Goal: Find specific page/section: Find specific page/section

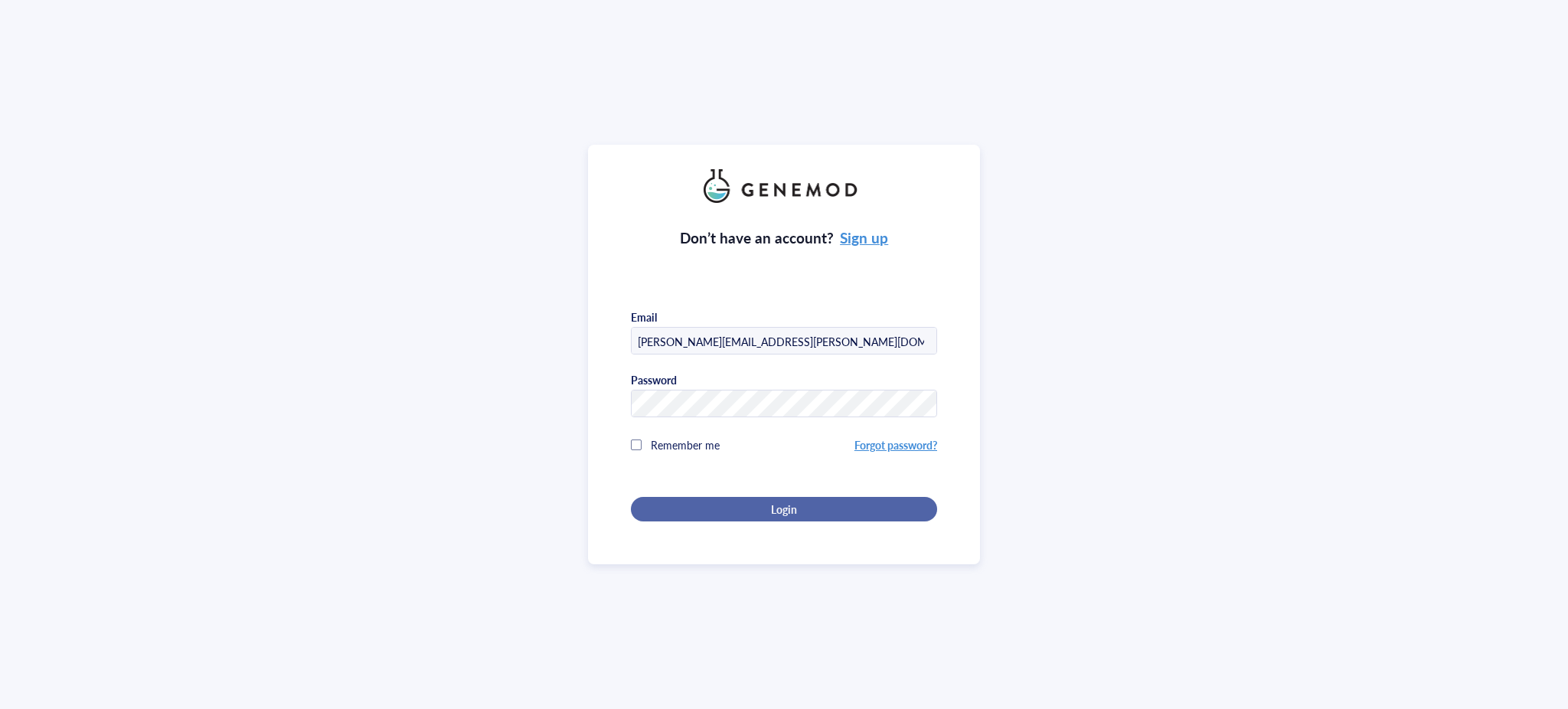
click at [791, 502] on span "Login" at bounding box center [784, 509] width 26 height 14
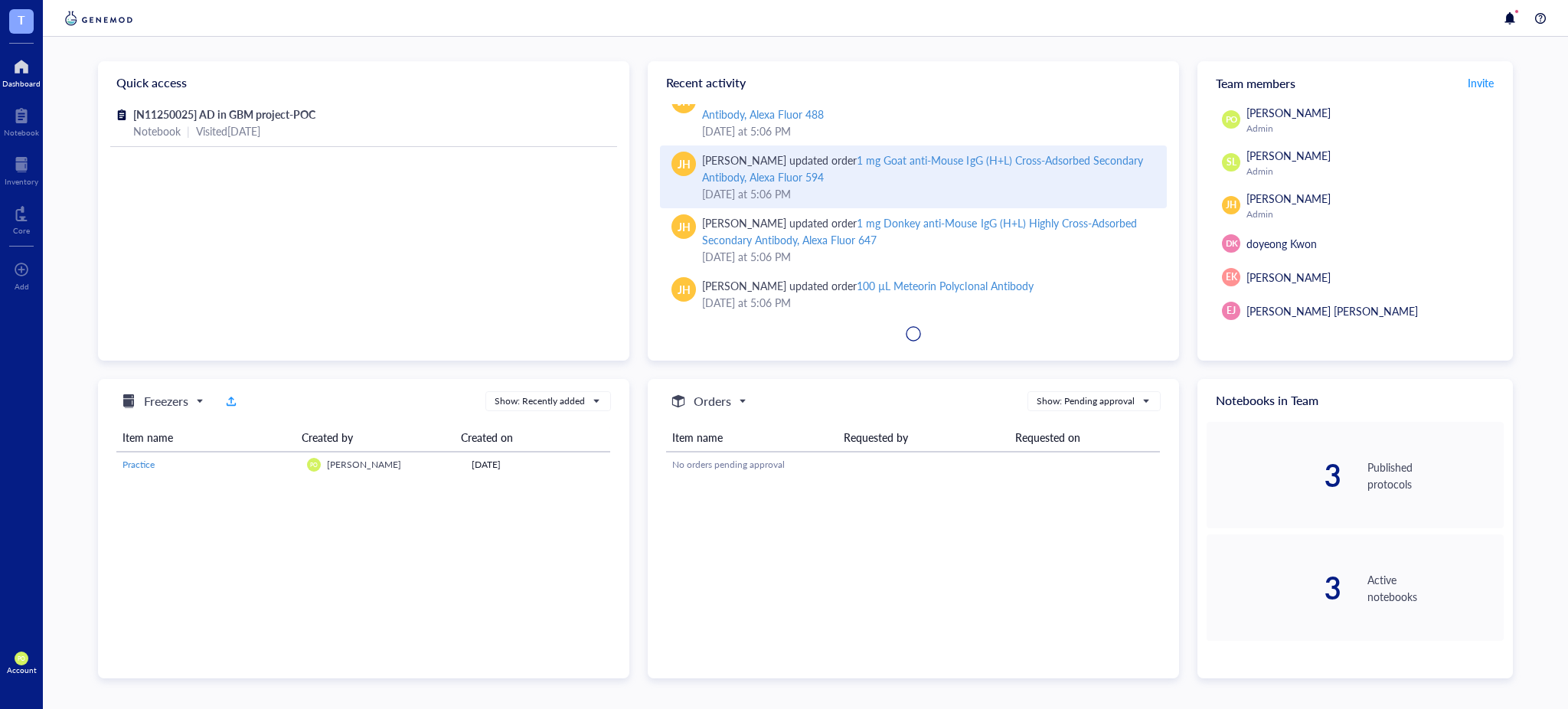
scroll to position [239, 0]
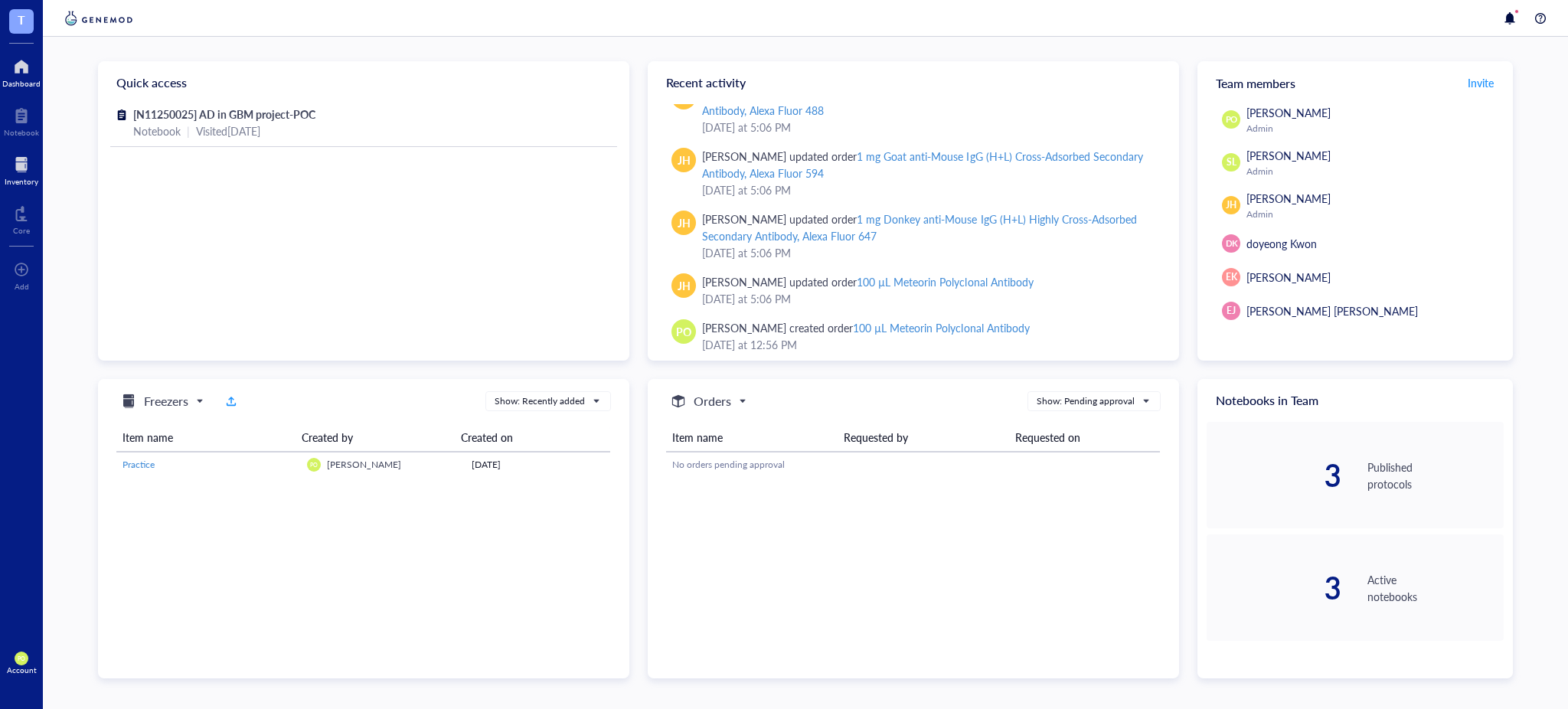
click at [25, 172] on div at bounding box center [21, 164] width 34 height 25
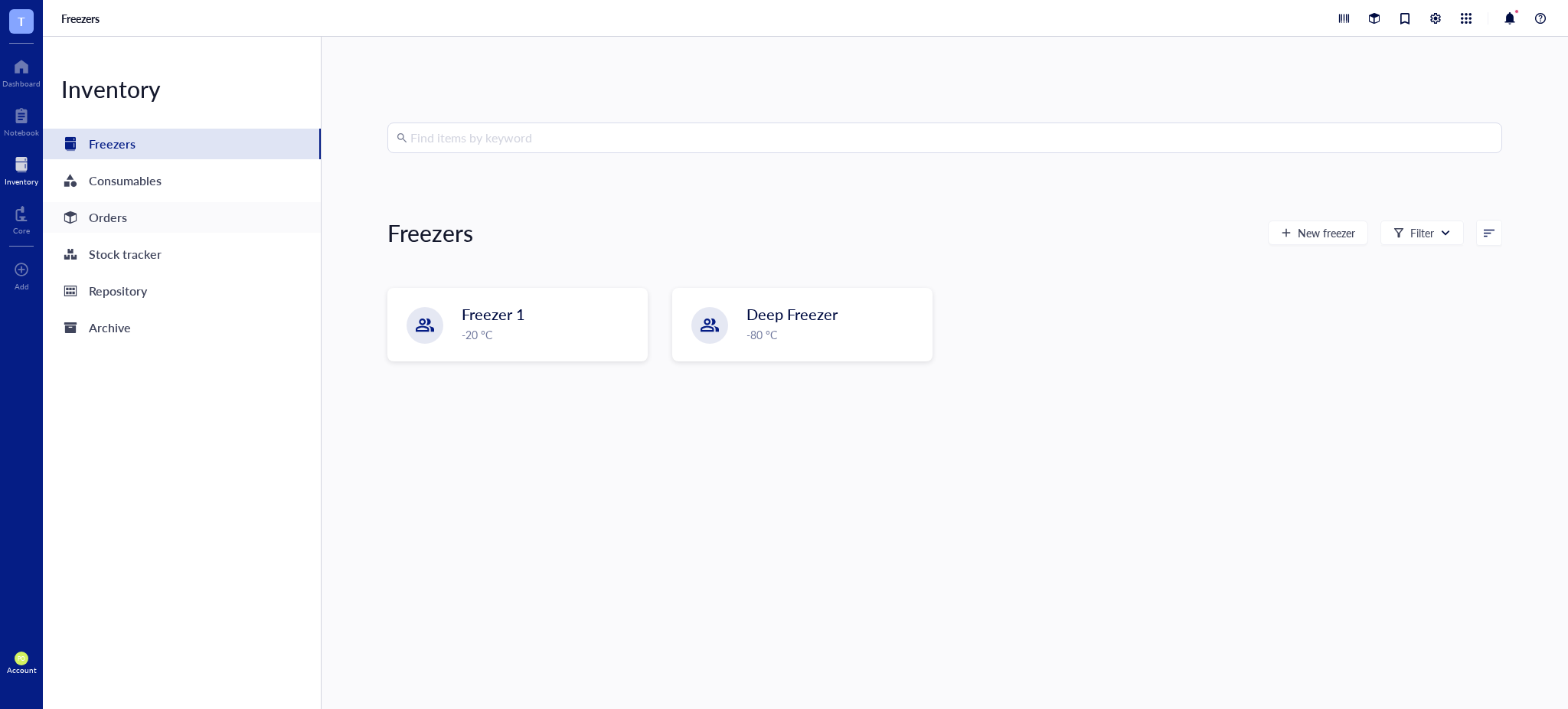
click at [133, 219] on div "Orders" at bounding box center [182, 218] width 278 height 30
